Goal: Information Seeking & Learning: Find specific fact

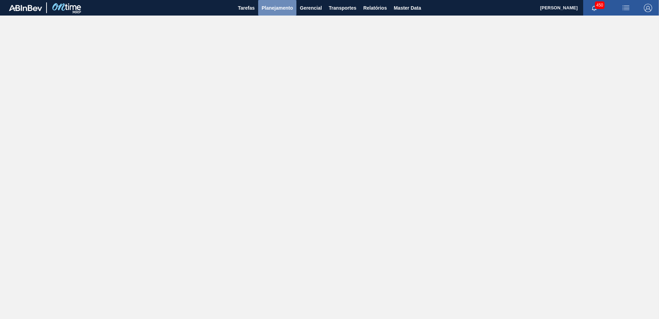
click at [264, 10] on span "Planejamento" at bounding box center [277, 8] width 31 height 8
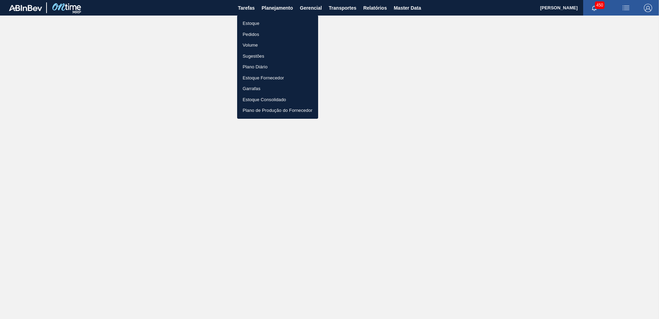
click at [266, 21] on li "Estoque" at bounding box center [277, 23] width 81 height 11
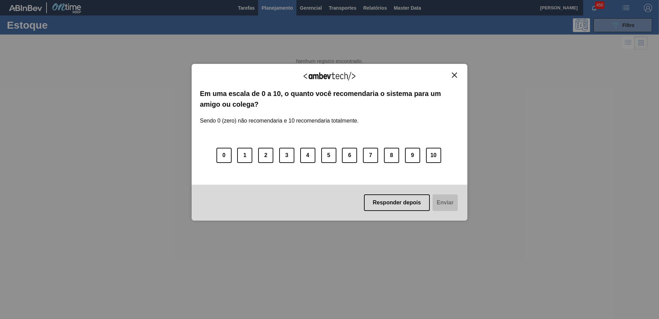
click at [627, 23] on div "Agradecemos seu feedback! Em uma escala de 0 a 10, o quanto você recomendaria o…" at bounding box center [329, 159] width 659 height 319
click at [457, 76] on img "Close" at bounding box center [454, 74] width 5 height 5
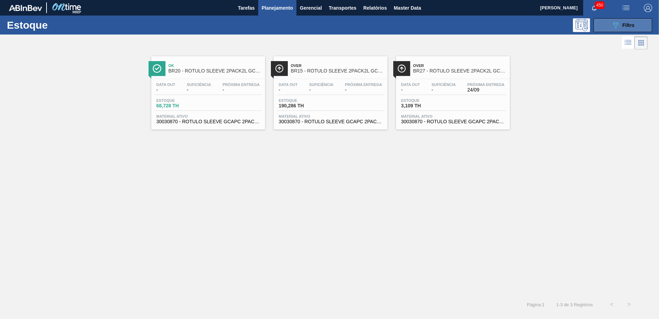
click at [612, 23] on icon "089F7B8B-B2A5-4AFE-B5C0-19BA573D28AC" at bounding box center [616, 25] width 8 height 8
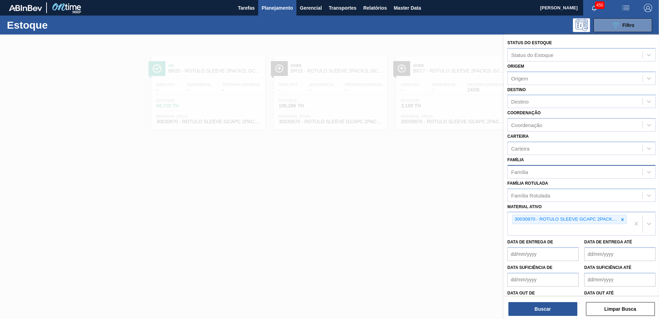
click at [542, 172] on div "Família" at bounding box center [575, 172] width 135 height 10
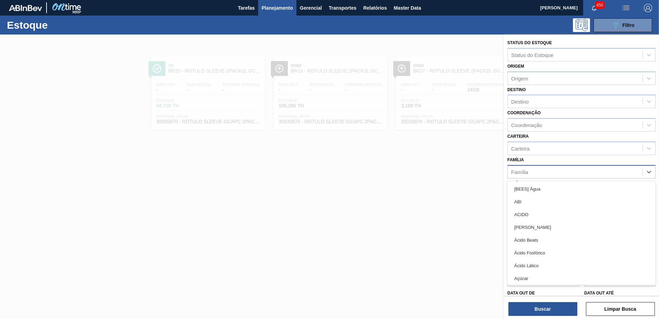
drag, startPoint x: 566, startPoint y: 167, endPoint x: 567, endPoint y: 172, distance: 5.6
click at [566, 166] on div "Família" at bounding box center [582, 171] width 148 height 13
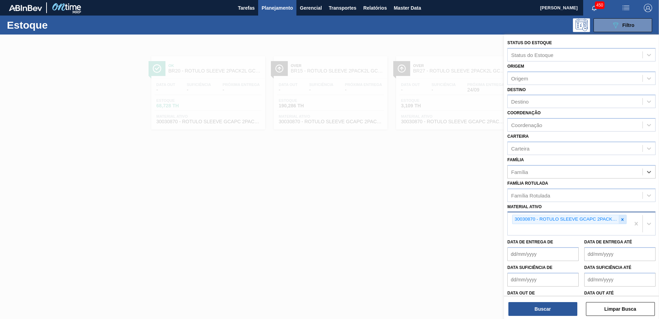
click at [624, 222] on div at bounding box center [623, 219] width 8 height 9
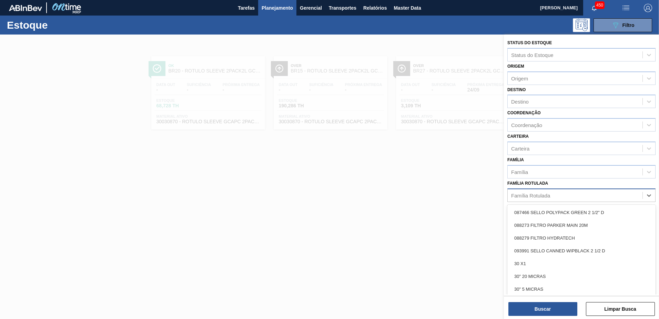
click at [574, 198] on div "Família Rotulada" at bounding box center [575, 195] width 135 height 10
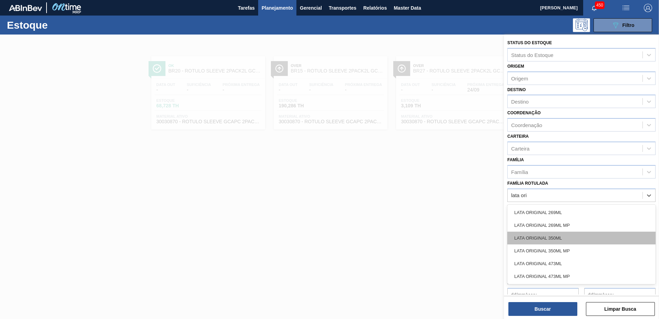
type Rotulada "lata ori"
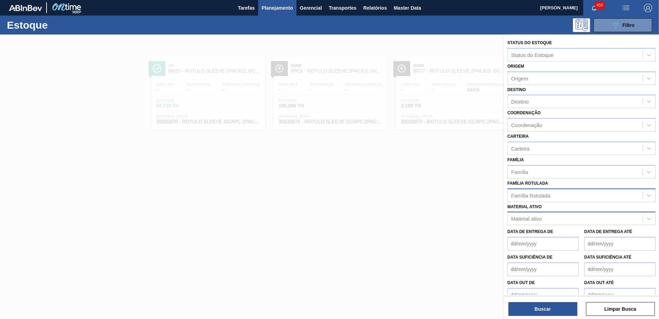
click at [544, 197] on div "Família Rotulada" at bounding box center [530, 195] width 39 height 6
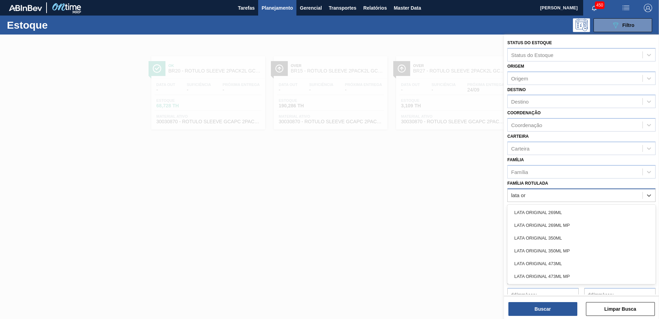
type Rotulada "lata ori"
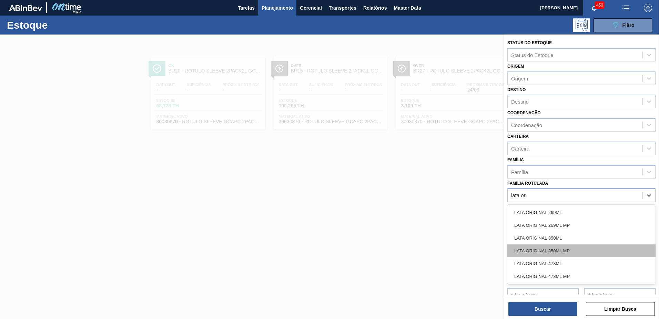
click at [565, 248] on div "LATA ORIGINAL 350ML MP" at bounding box center [582, 250] width 148 height 13
